Goal: Task Accomplishment & Management: Complete application form

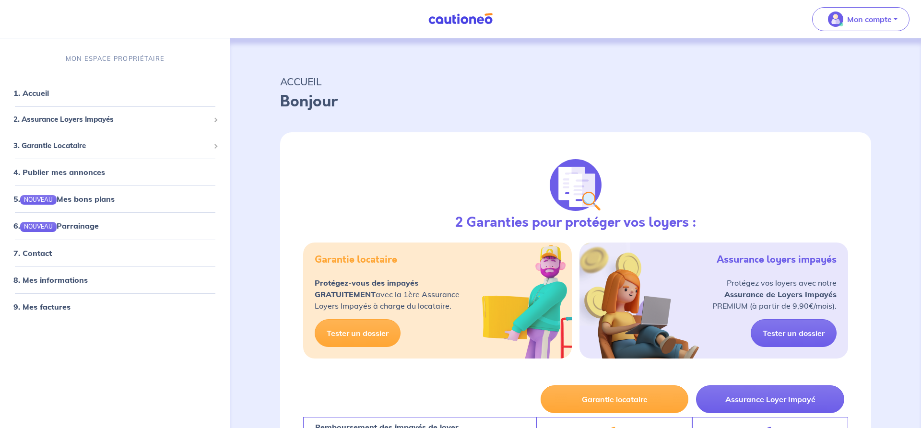
select select "FR"
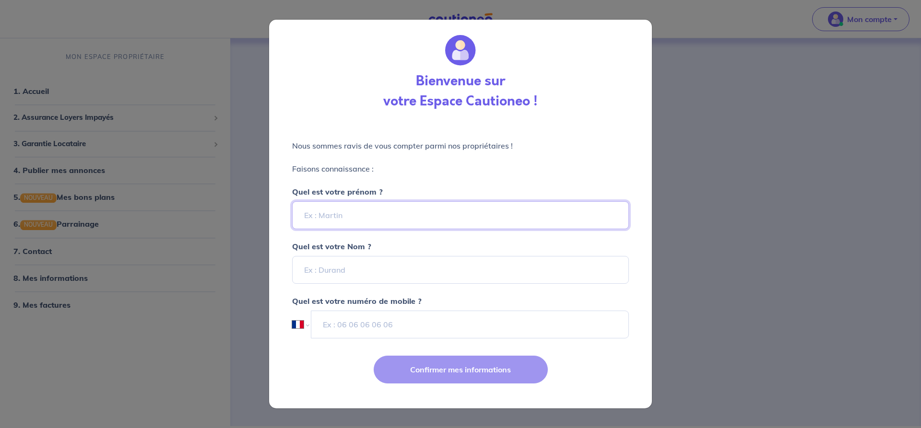
click at [431, 220] on input "Quel est votre prénom ?" at bounding box center [460, 215] width 337 height 28
type input "[PERSON_NAME]"
type input "Sauget"
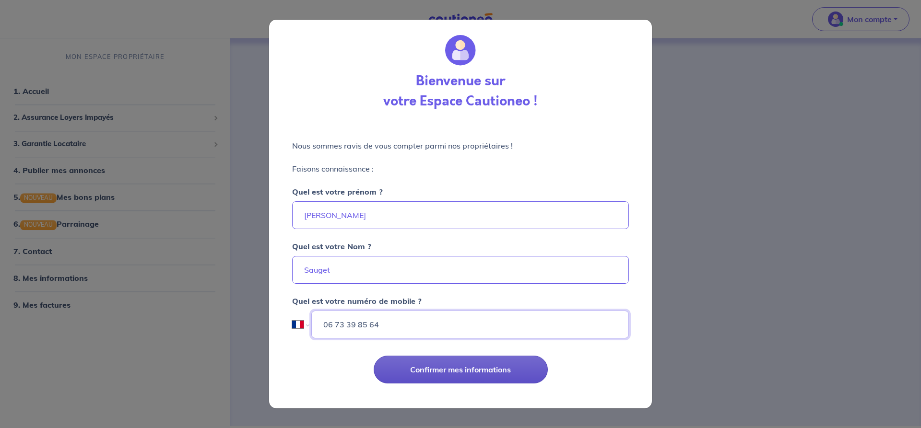
type input "06 73 39 85 64"
click at [388, 365] on button "Confirmer mes informations" at bounding box center [461, 370] width 174 height 28
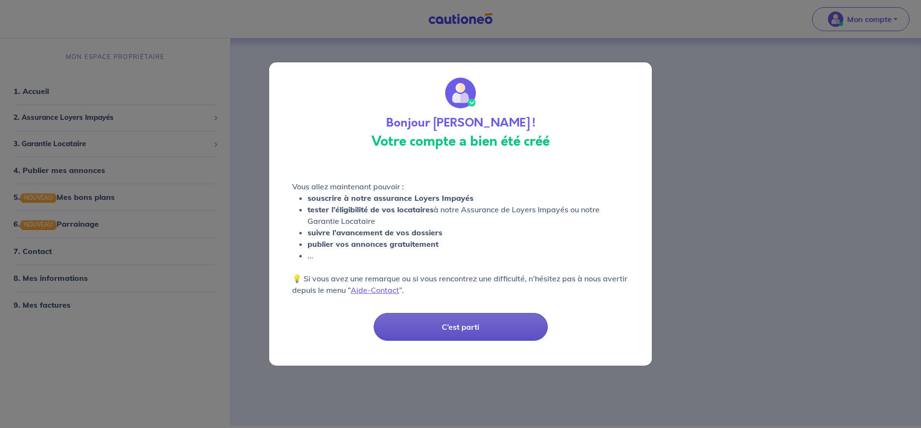
click at [447, 325] on button "C’est parti" at bounding box center [461, 327] width 174 height 28
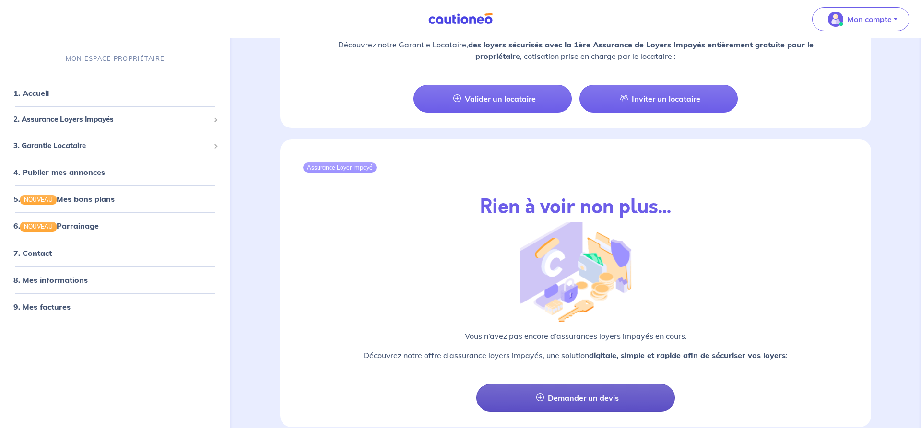
scroll to position [980, 0]
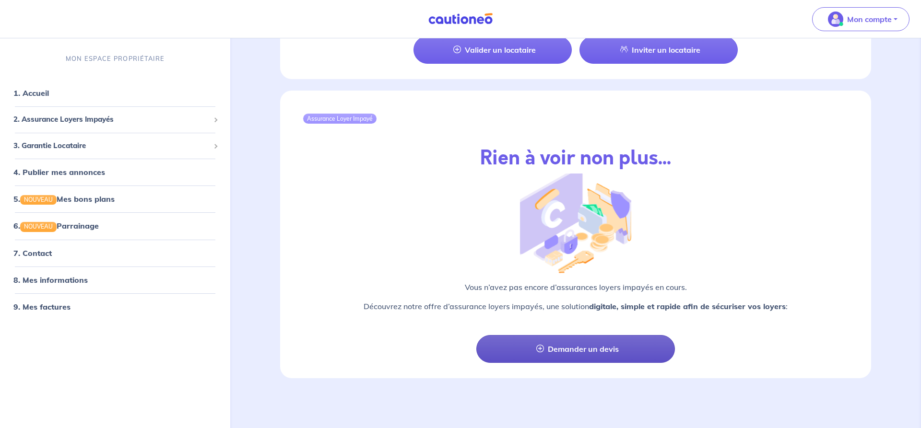
click at [539, 348] on icon at bounding box center [540, 349] width 8 height 8
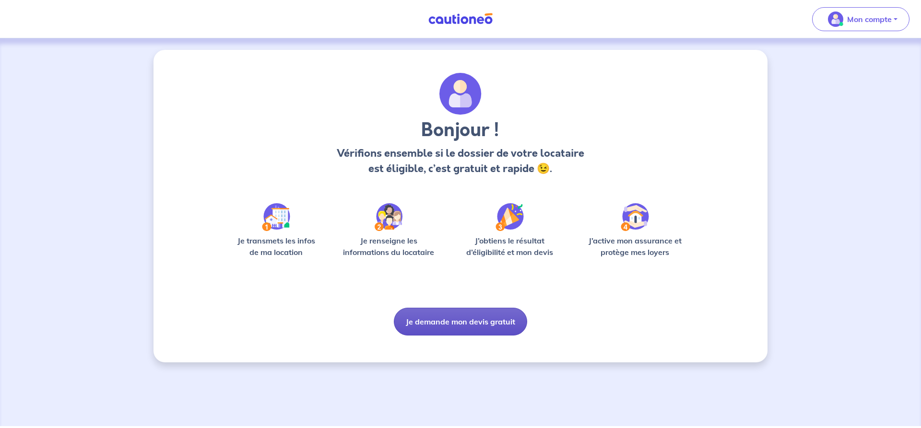
click at [425, 320] on button "Je demande mon devis gratuit" at bounding box center [460, 322] width 133 height 28
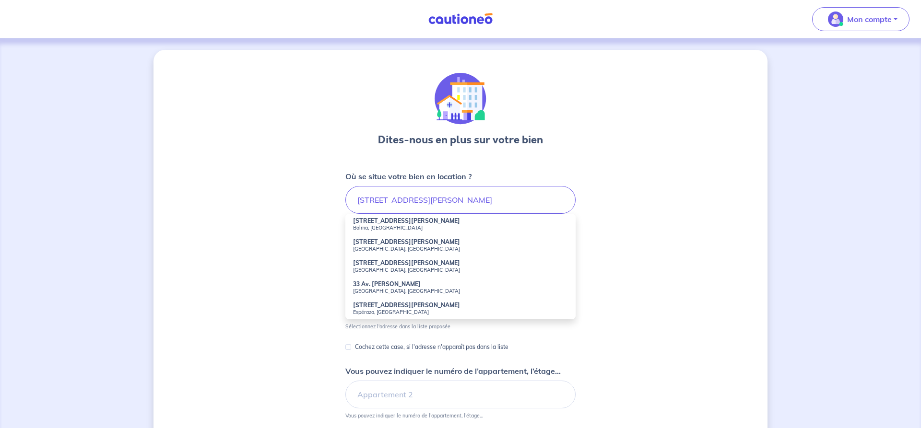
click at [371, 250] on small "[GEOGRAPHIC_DATA], [GEOGRAPHIC_DATA]" at bounding box center [460, 249] width 215 height 7
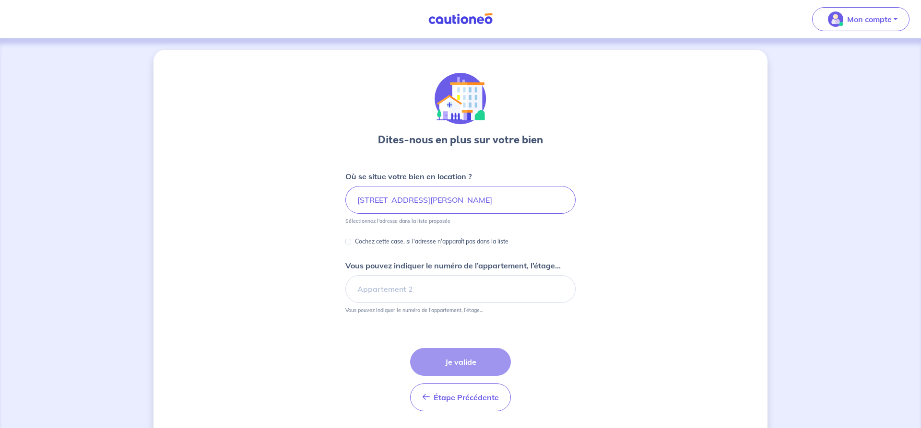
type input "[STREET_ADDRESS][PERSON_NAME]"
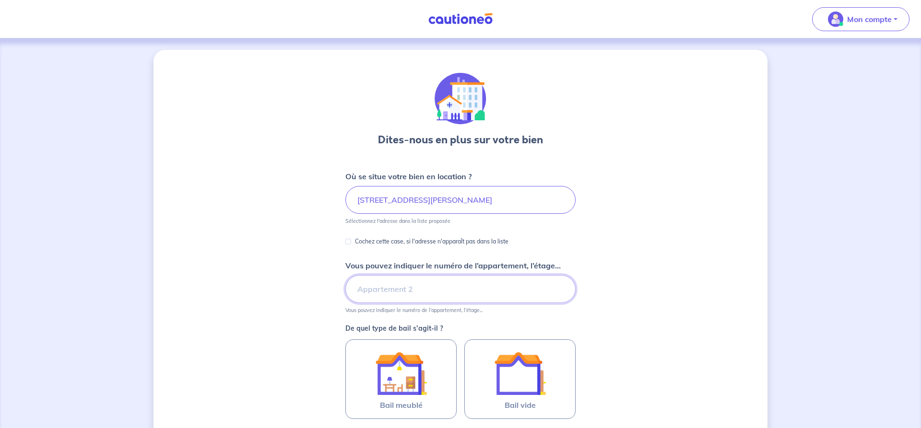
click at [362, 288] on input "Vous pouvez indiquer le numéro de l’appartement, l’étage..." at bounding box center [460, 289] width 230 height 28
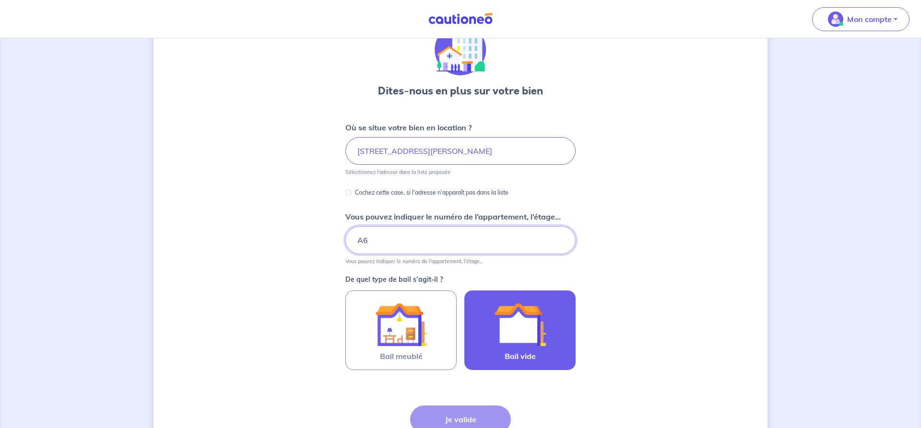
scroll to position [136, 0]
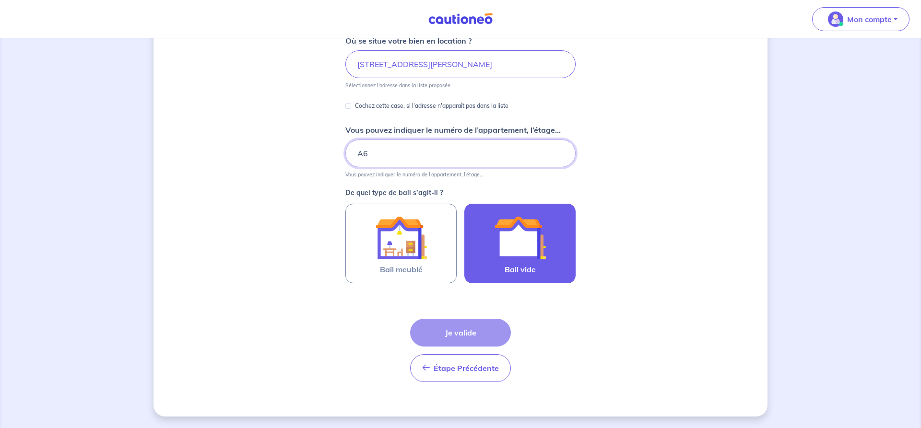
type input "A6"
click at [535, 242] on img at bounding box center [520, 238] width 52 height 52
click at [0, 0] on input "Bail vide" at bounding box center [0, 0] width 0 height 0
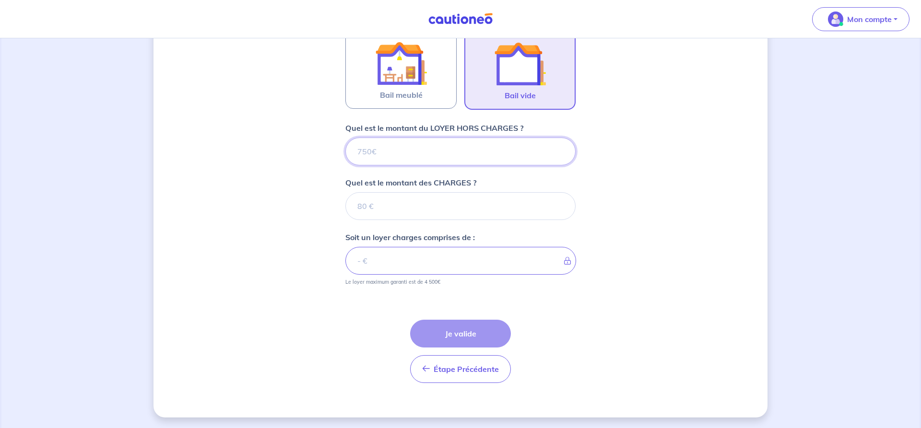
scroll to position [311, 0]
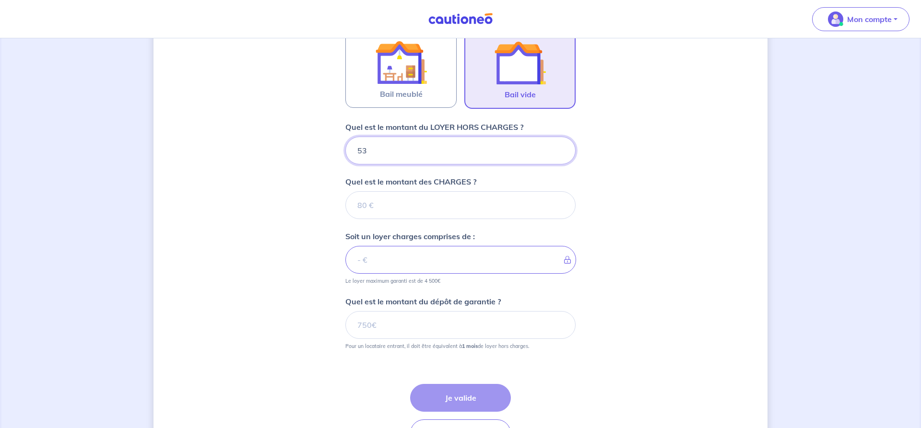
type input "530"
click at [364, 208] on input "Quel est le montant des CHARGES ?" at bounding box center [460, 205] width 230 height 28
type input "30"
type input "560"
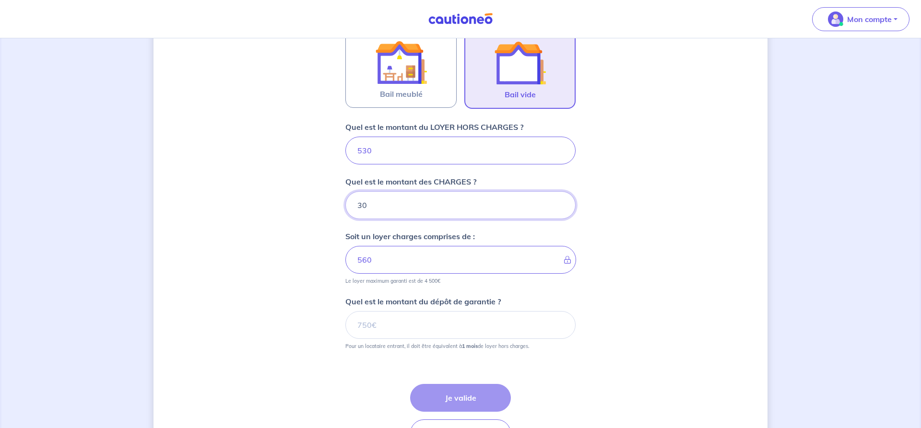
type input "3"
type input "533"
type input "35"
type input "565"
type input "30"
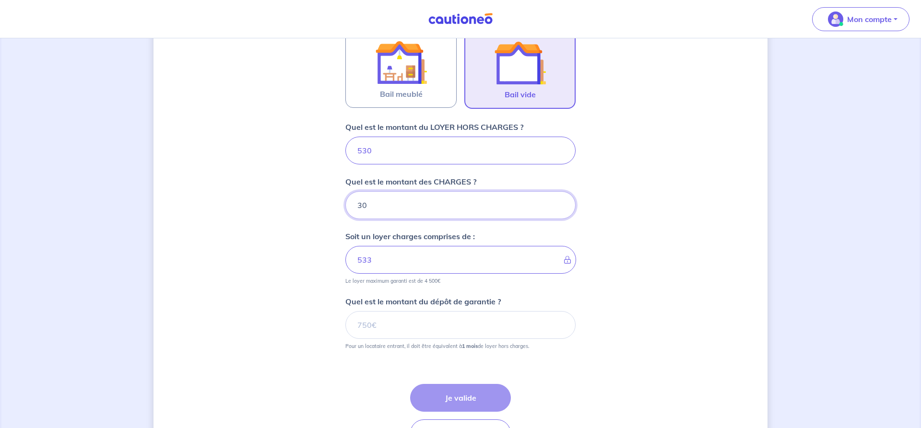
type input "560"
type input "30"
click at [369, 330] on input "Quel est le montant du dépôt de garantie ?" at bounding box center [460, 325] width 230 height 28
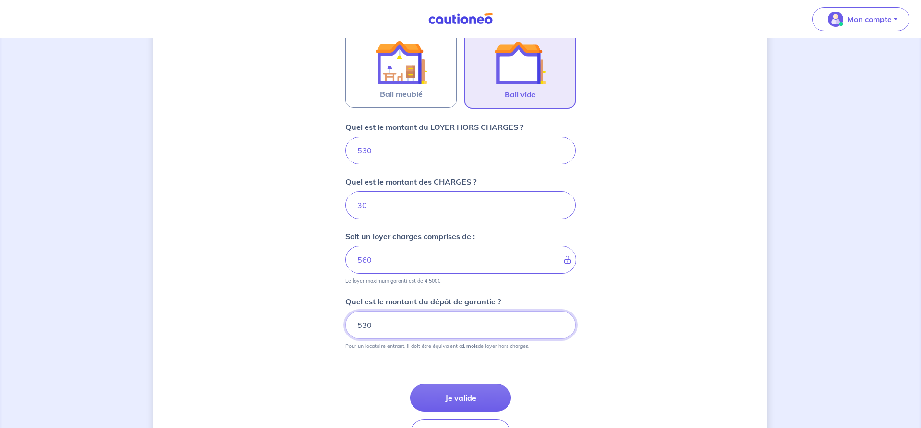
scroll to position [376, 0]
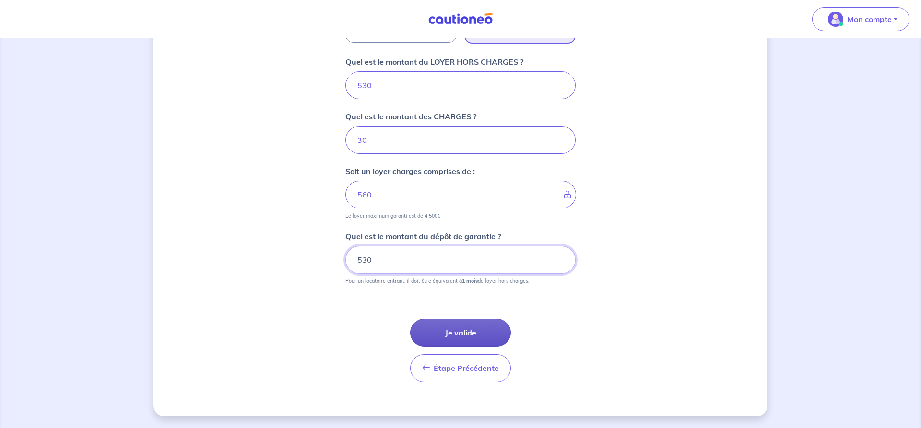
type input "530"
click at [447, 338] on button "Je valide" at bounding box center [460, 333] width 101 height 28
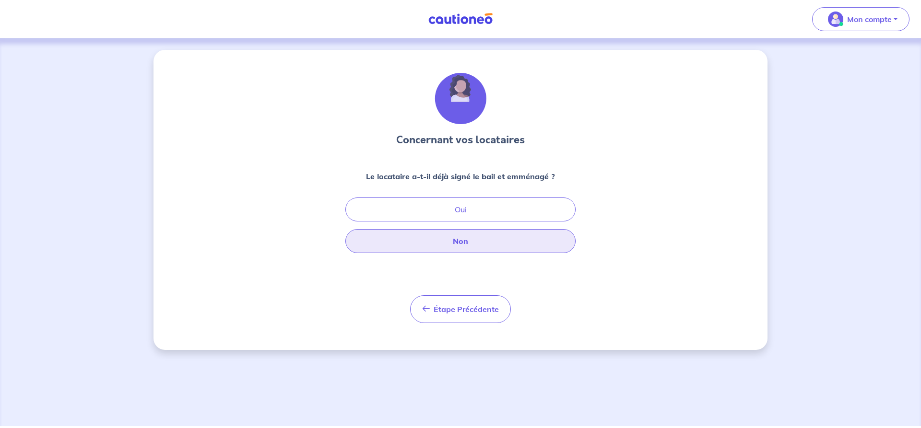
click at [458, 251] on button "Non" at bounding box center [460, 241] width 230 height 24
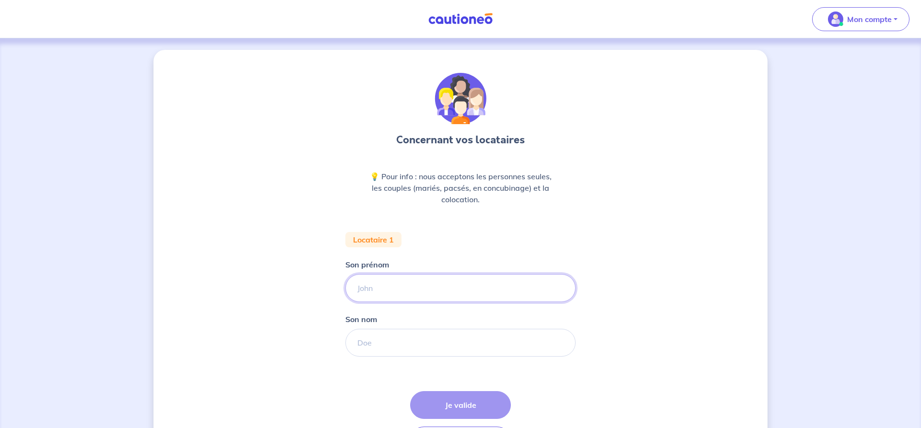
click at [387, 288] on input "Son prénom" at bounding box center [460, 288] width 230 height 28
type input "J"
type input "Fara"
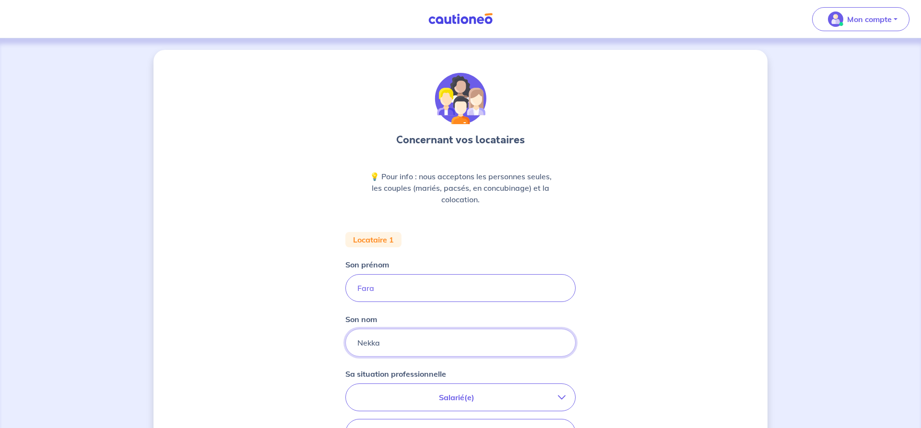
scroll to position [98, 0]
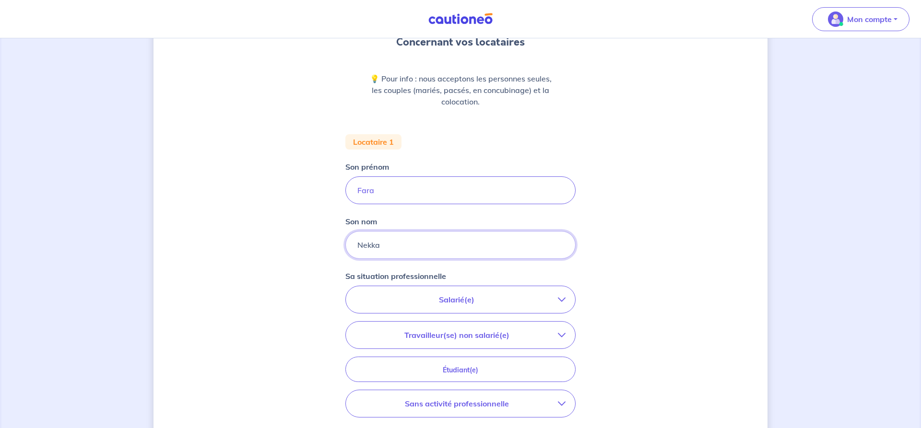
type input "Nekka"
click at [531, 404] on p "Sans activité professionnelle" at bounding box center [456, 404] width 202 height 12
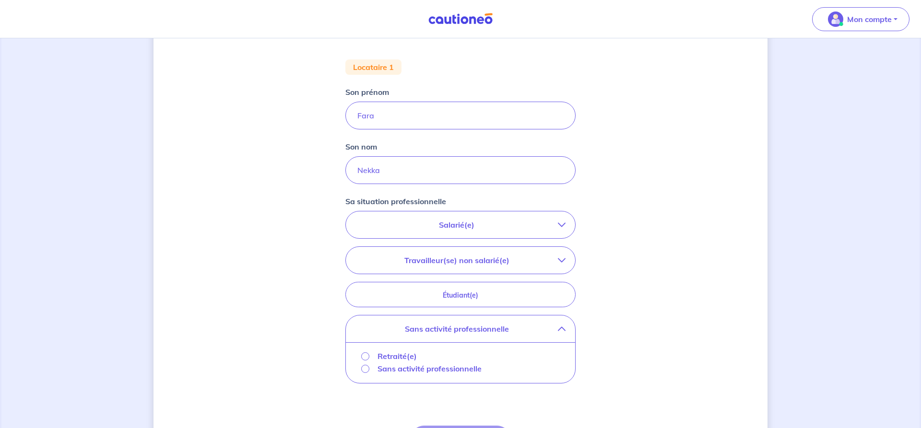
scroll to position [245, 0]
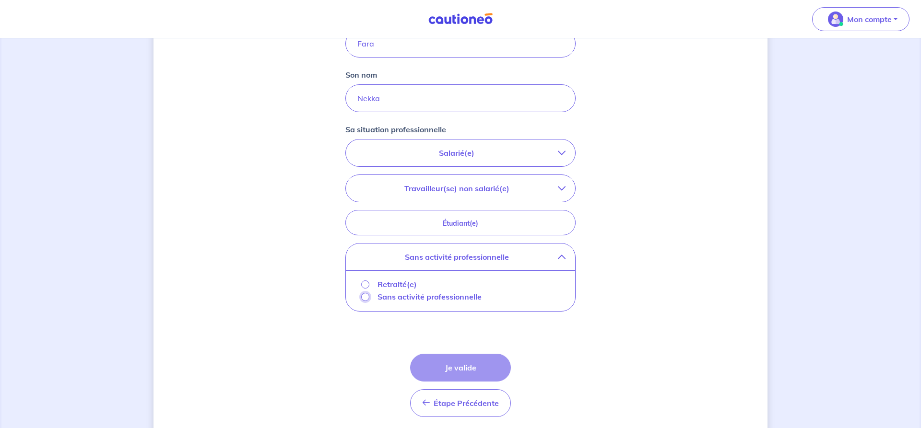
click at [362, 299] on input "Sans activité professionnelle" at bounding box center [365, 297] width 8 height 8
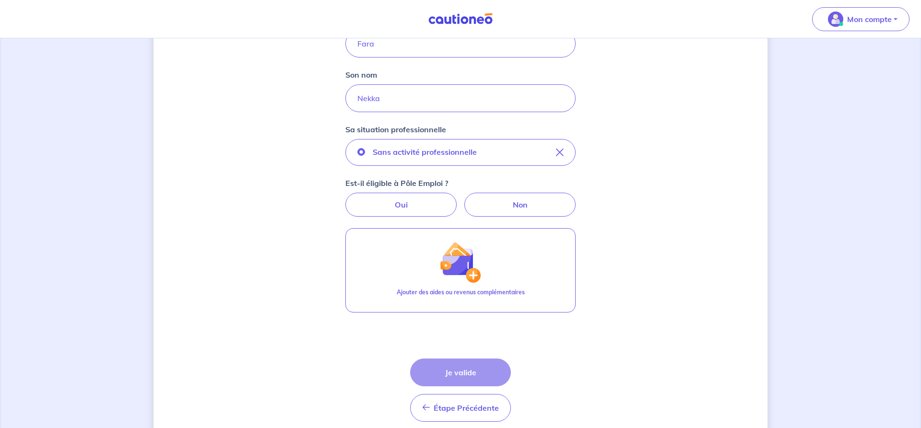
scroll to position [233, 0]
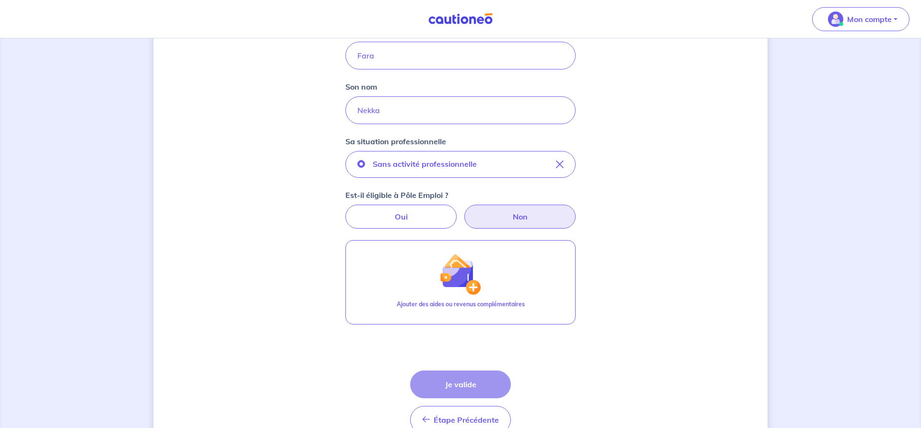
click at [512, 222] on label "Non" at bounding box center [519, 217] width 111 height 24
click at [464, 211] on input "Non" at bounding box center [461, 208] width 6 height 6
radio input "true"
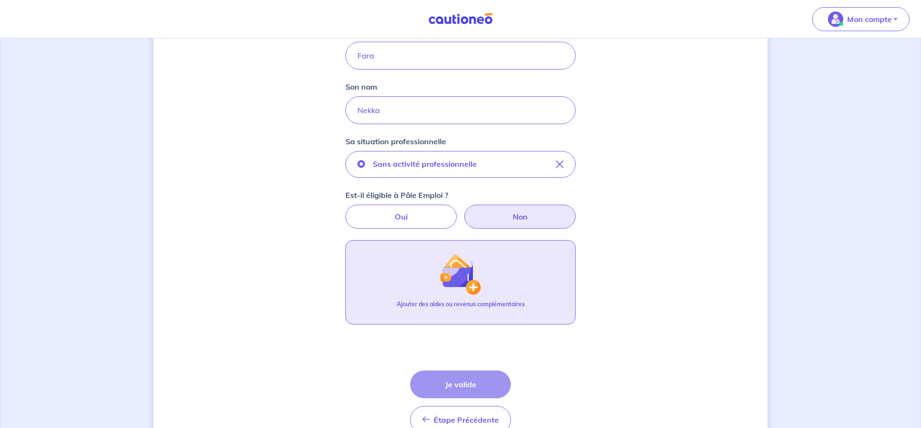
click at [468, 287] on img "button" at bounding box center [460, 274] width 41 height 41
